Goal: Information Seeking & Learning: Find specific fact

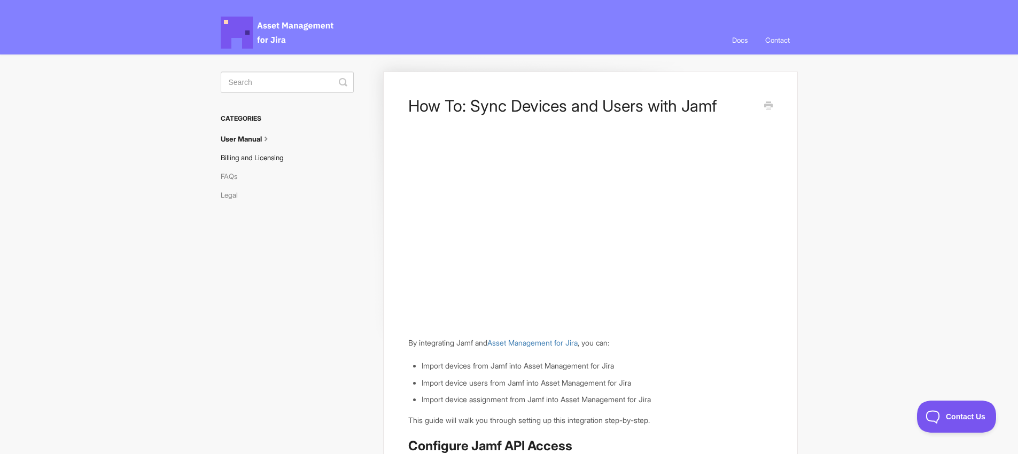
click at [265, 162] on link "Billing and Licensing" at bounding box center [256, 157] width 71 height 17
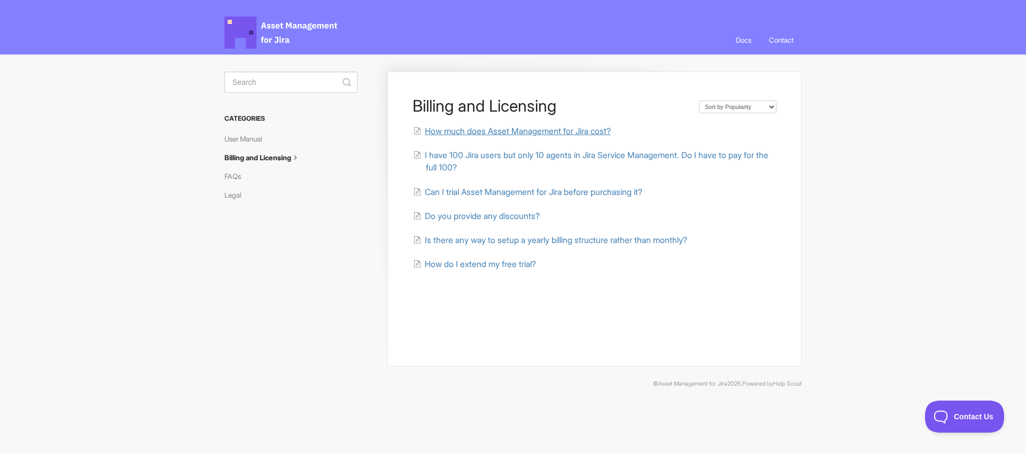
click at [460, 130] on span "How much does Asset Management for Jira cost?" at bounding box center [518, 131] width 186 height 10
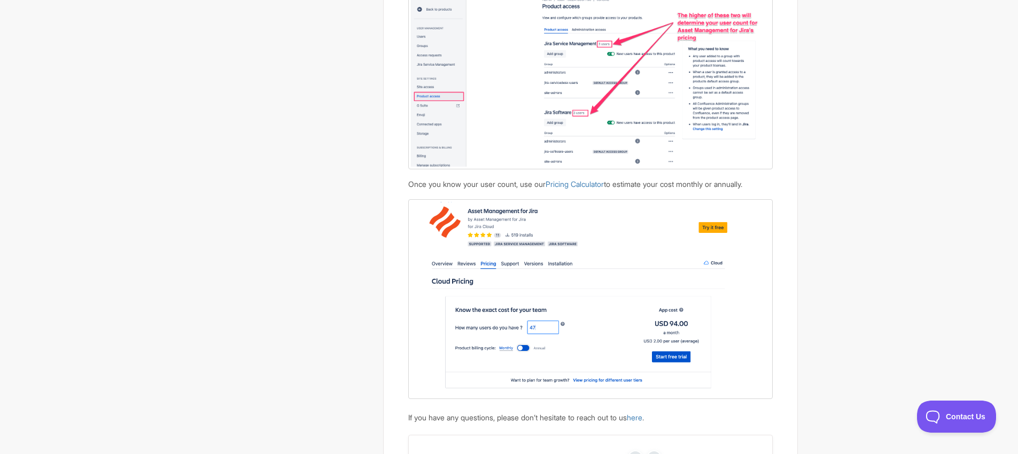
scroll to position [1082, 0]
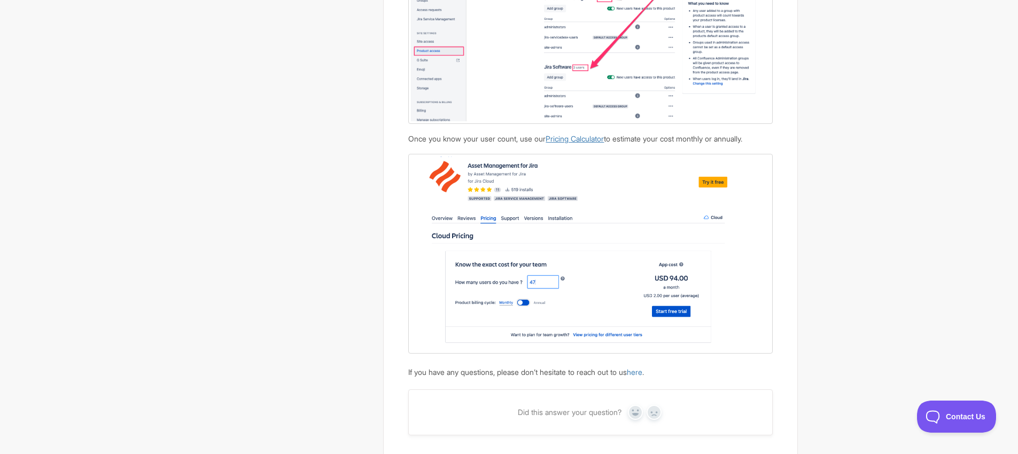
click at [604, 138] on link "Pricing Calculator" at bounding box center [575, 138] width 58 height 9
